Goal: Information Seeking & Learning: Understand process/instructions

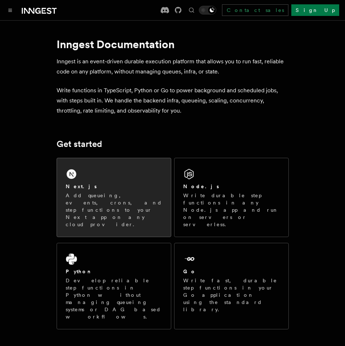
click at [110, 196] on p "Add queueing, events, crons, and step functions to your Next app on any cloud p…" at bounding box center [114, 210] width 96 height 36
click at [117, 193] on p "Add queueing, events, crons, and step functions to your Next app on any cloud p…" at bounding box center [114, 210] width 96 height 36
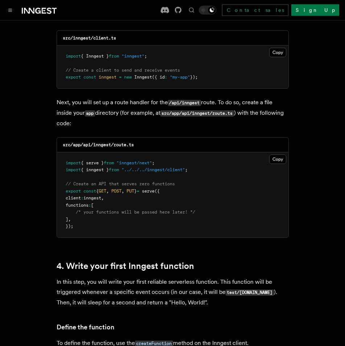
scroll to position [961, 0]
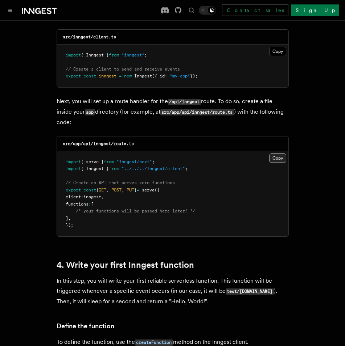
click at [276, 154] on button "Copy Copied" at bounding box center [277, 158] width 17 height 9
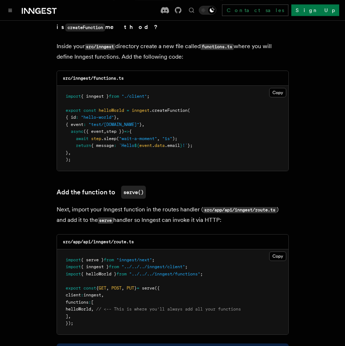
scroll to position [1306, 0]
click at [276, 88] on button "Copy Copied" at bounding box center [277, 92] width 17 height 9
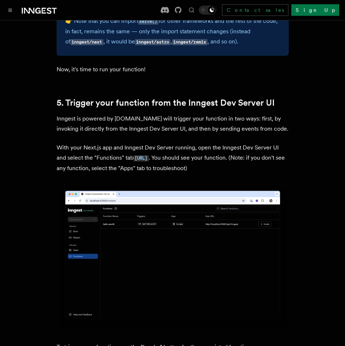
scroll to position [1649, 0]
